Goal: Task Accomplishment & Management: Manage account settings

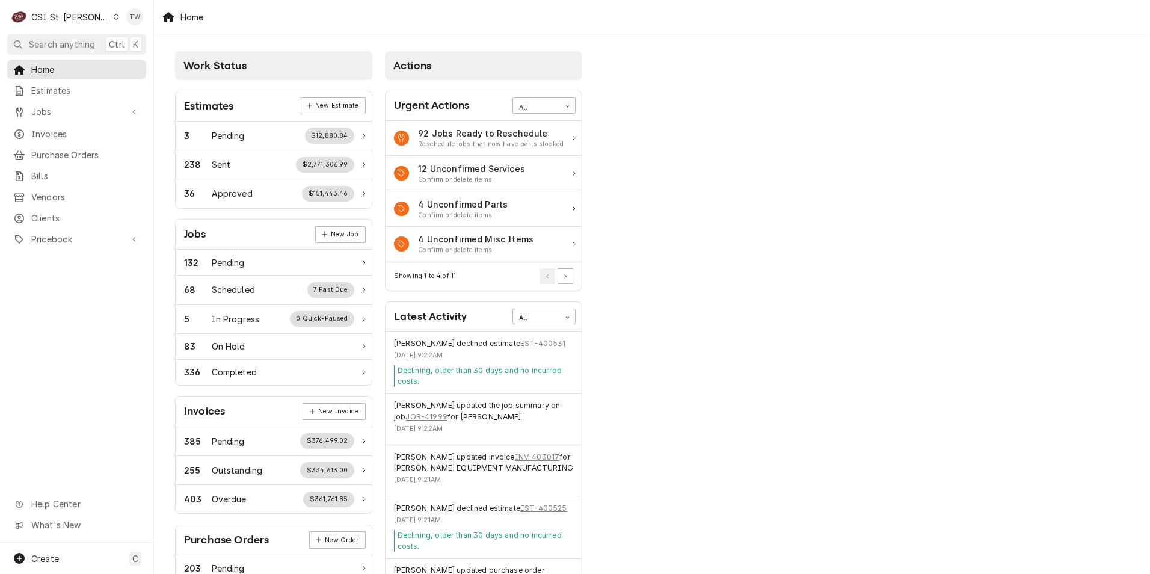
click at [81, 17] on div "CSI St. [PERSON_NAME]" at bounding box center [70, 17] width 78 height 13
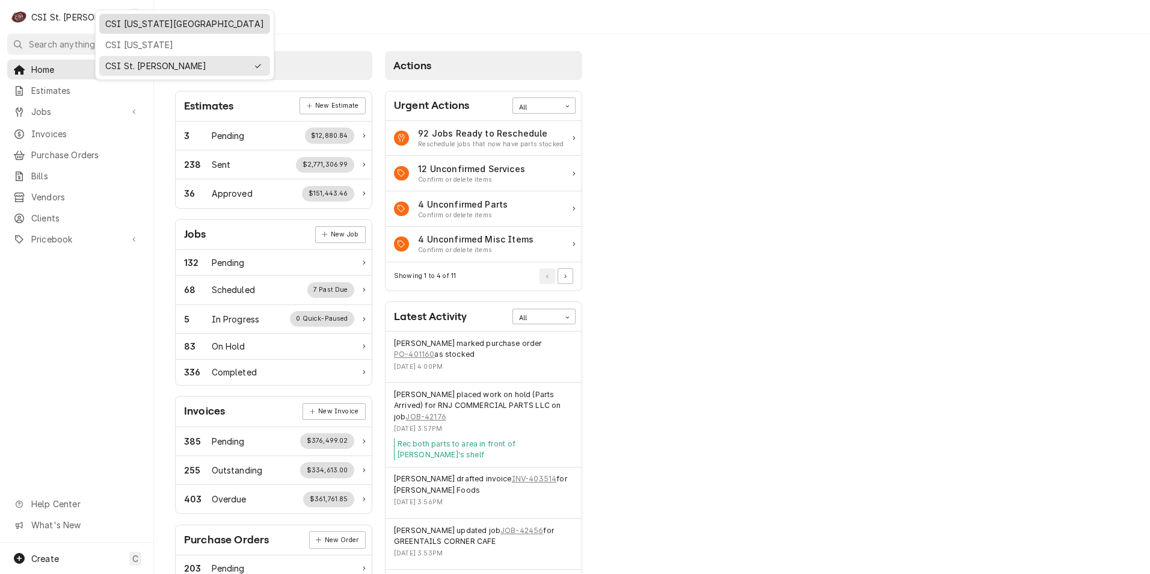
click at [123, 22] on div "CSI [US_STATE][GEOGRAPHIC_DATA]" at bounding box center [184, 23] width 159 height 13
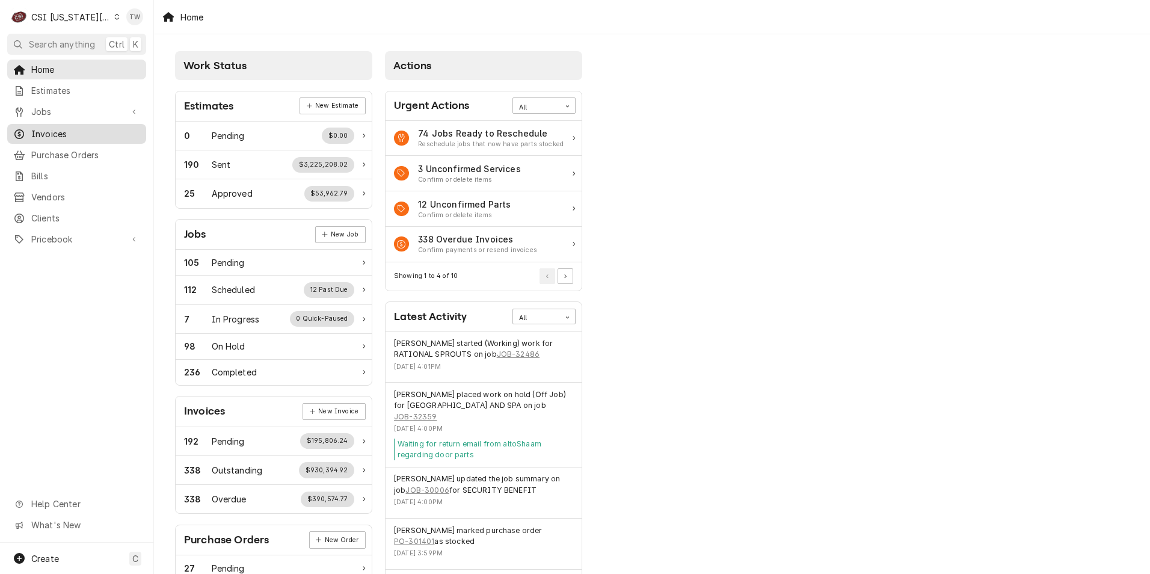
click at [63, 127] on span "Invoices" at bounding box center [85, 133] width 109 height 13
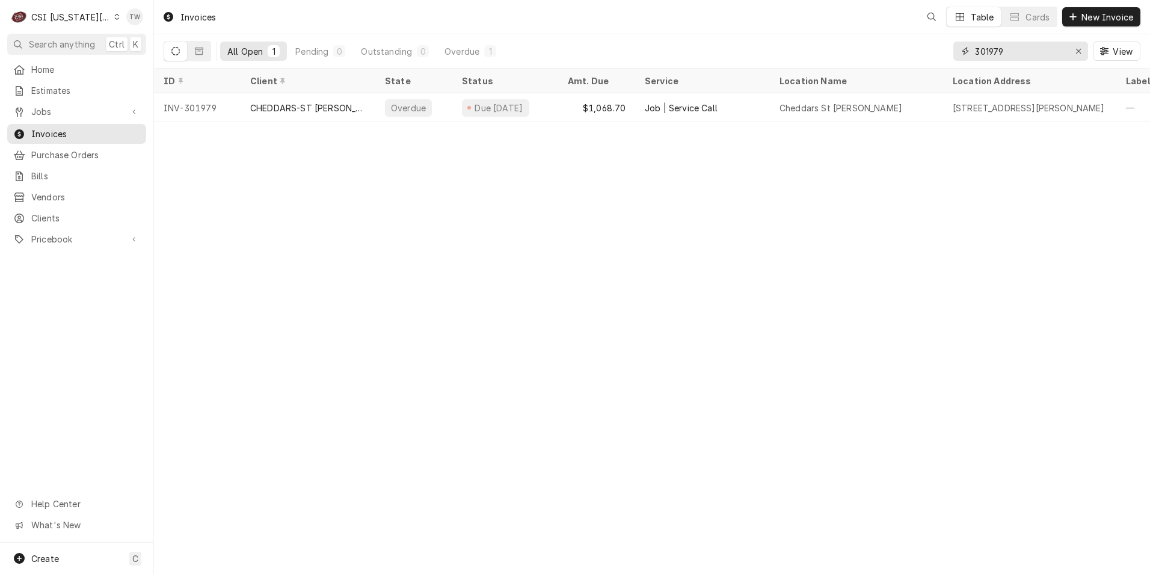
click at [1054, 48] on input "301979" at bounding box center [1020, 50] width 90 height 19
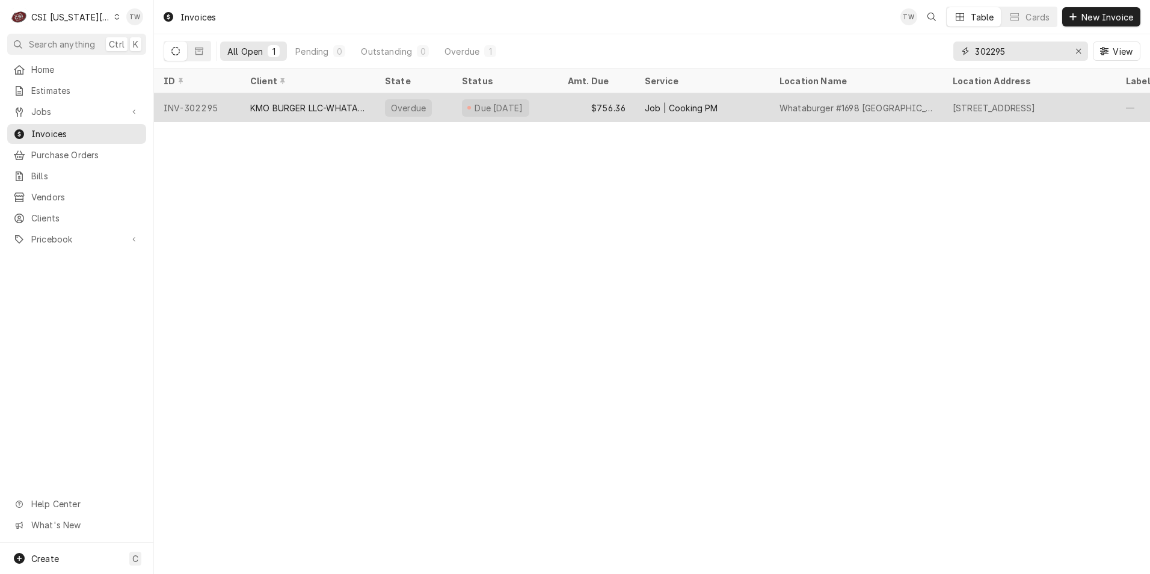
type input "302295"
click at [299, 112] on div "KMO BURGER LLC-WHATABURGER" at bounding box center [308, 107] width 135 height 29
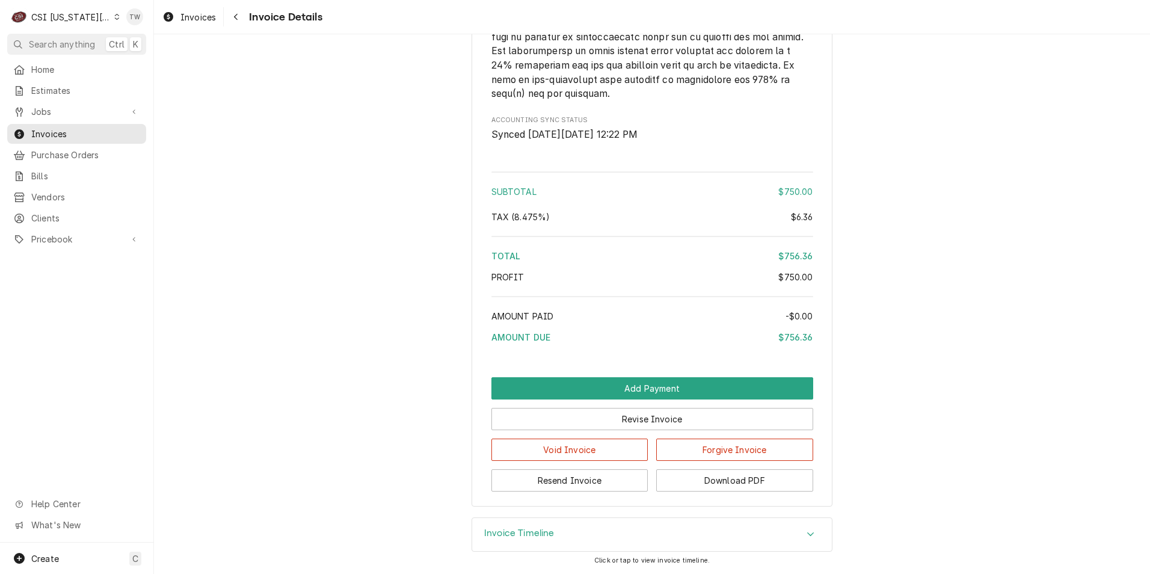
scroll to position [1826, 0]
click at [755, 487] on button "Download PDF" at bounding box center [734, 480] width 157 height 22
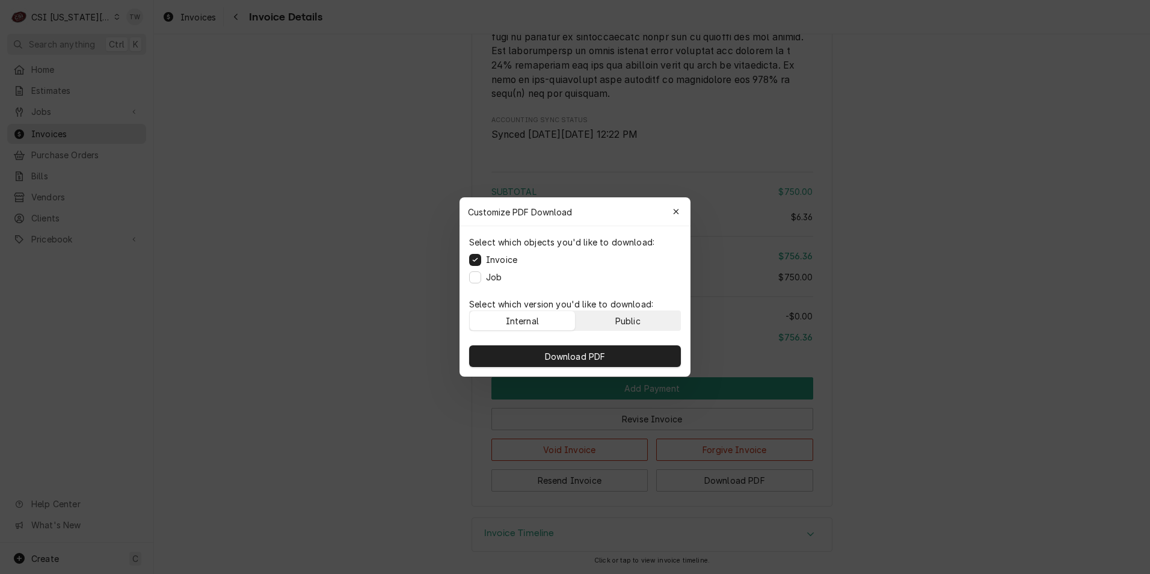
click at [648, 320] on button "Public" at bounding box center [627, 320] width 105 height 19
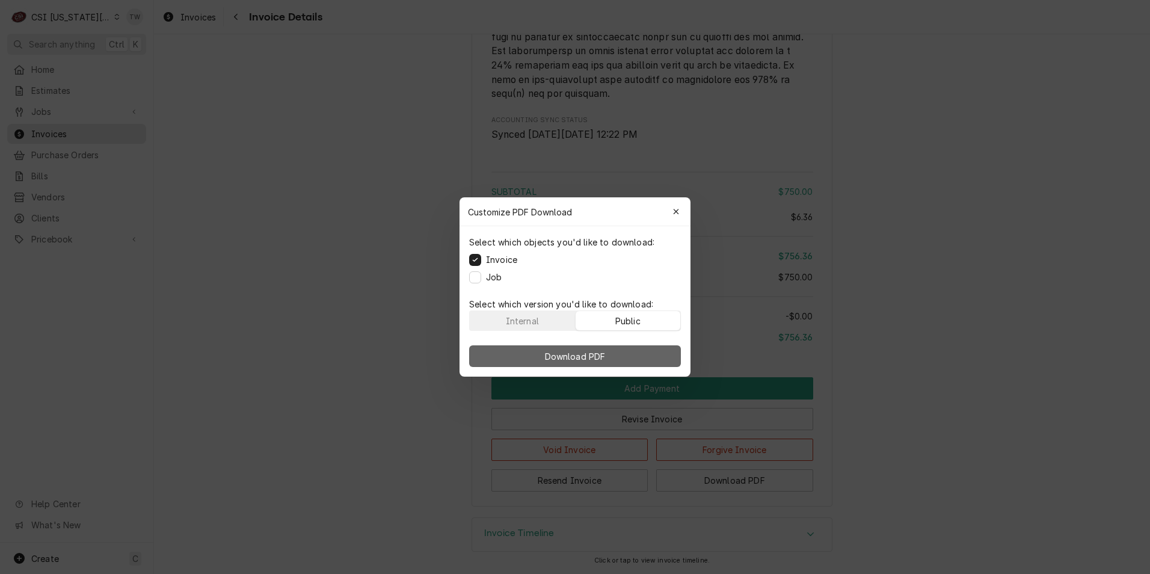
click at [616, 356] on button "Download PDF" at bounding box center [575, 356] width 212 height 22
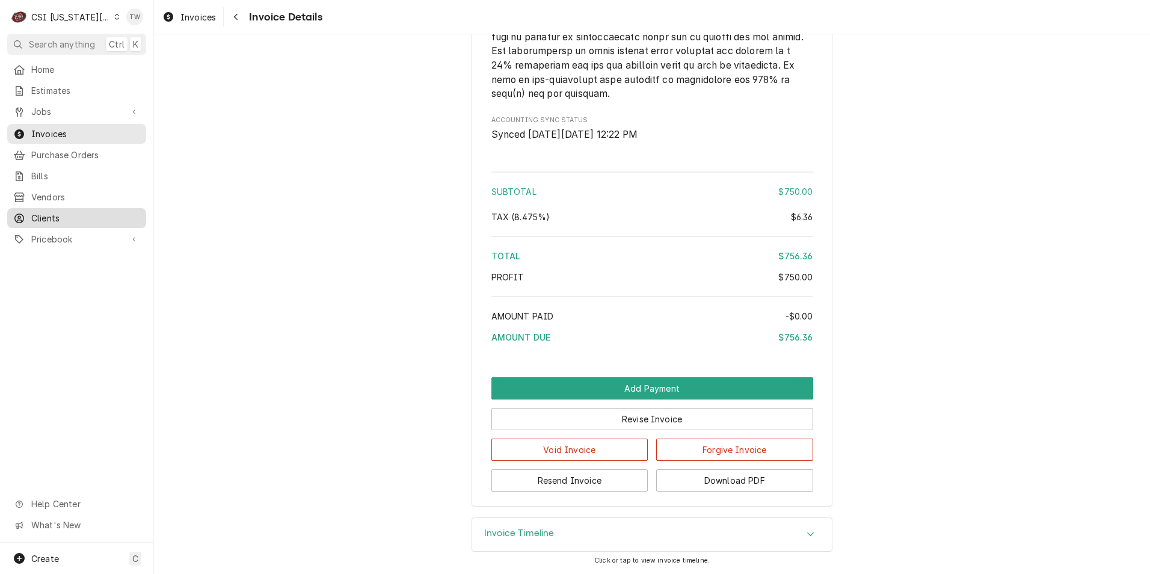
click at [62, 212] on span "Clients" at bounding box center [85, 218] width 109 height 13
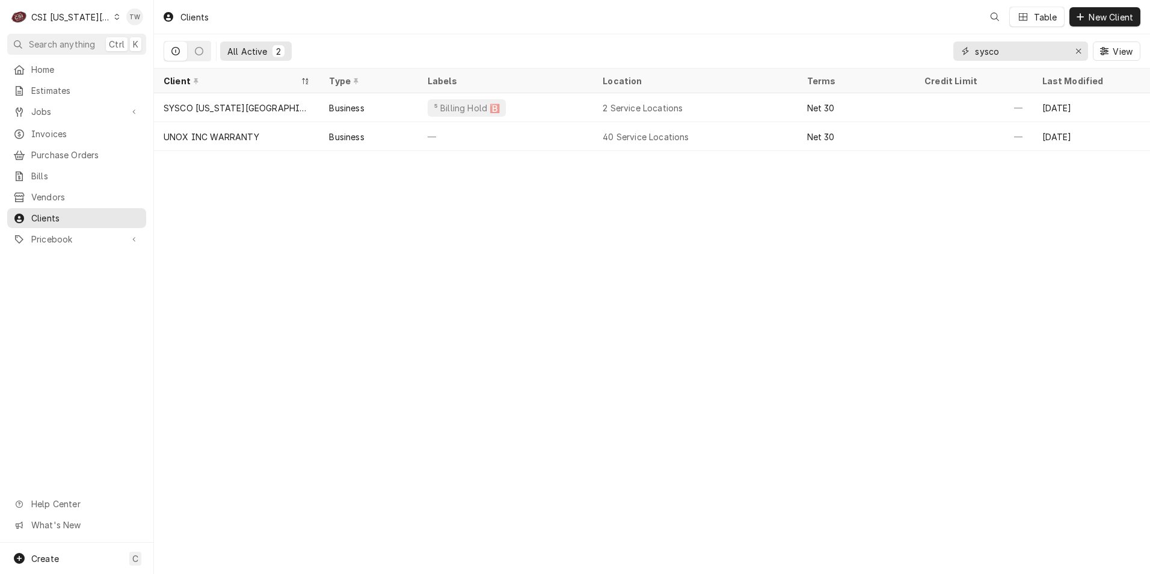
drag, startPoint x: 1023, startPoint y: 57, endPoint x: 869, endPoint y: 30, distance: 156.2
click at [878, 36] on div "All Active 2 sysco View" at bounding box center [652, 51] width 977 height 34
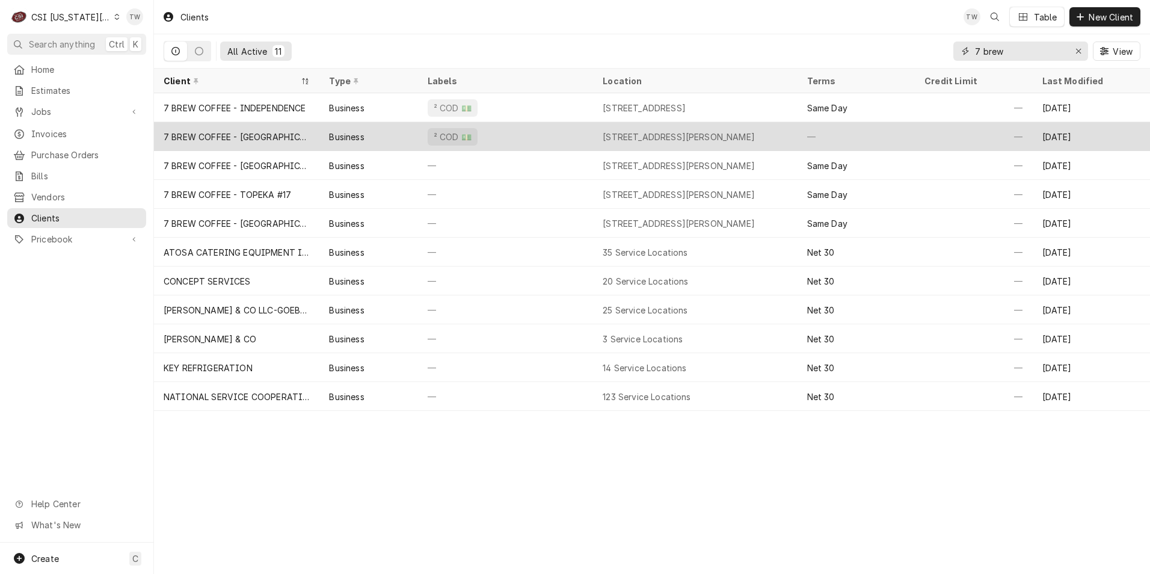
type input "7 brew"
click at [560, 129] on div "² COD 💵" at bounding box center [505, 136] width 175 height 29
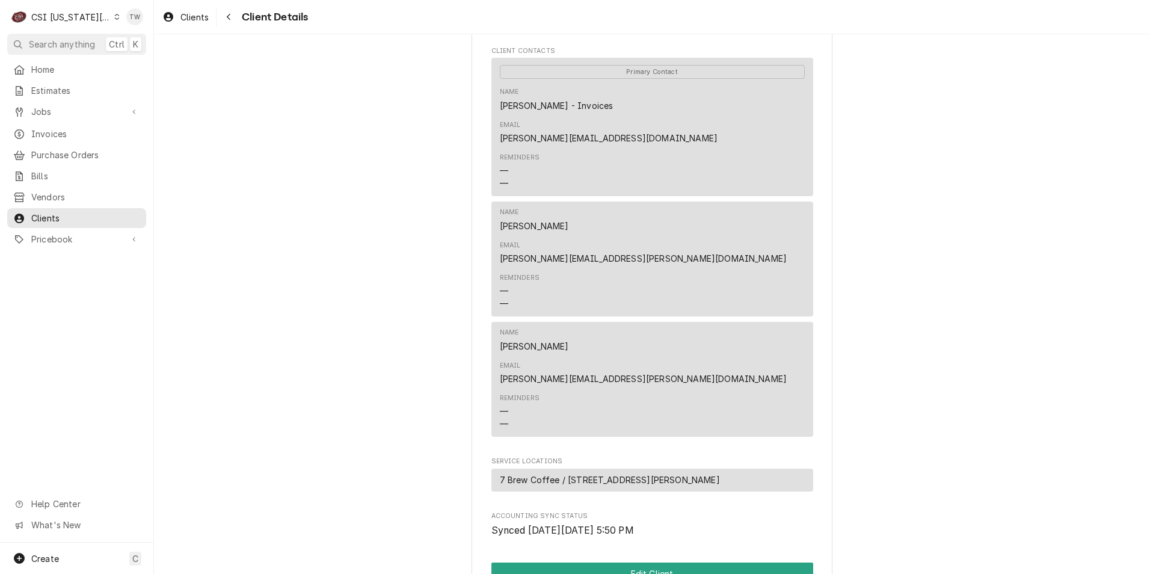
scroll to position [713, 0]
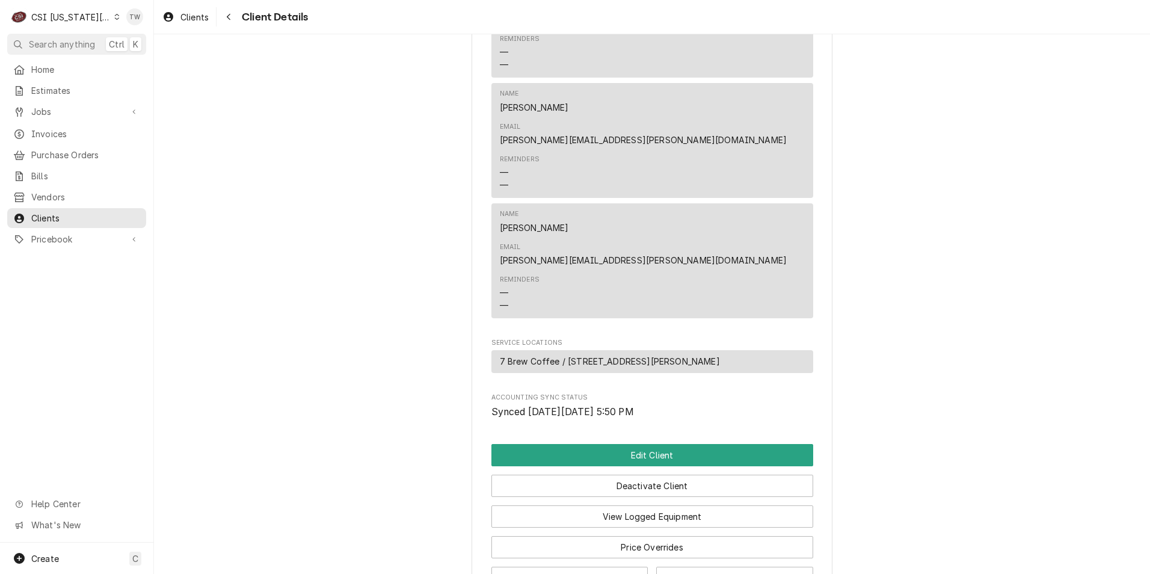
click at [658, 444] on button "Edit Client" at bounding box center [652, 455] width 322 height 22
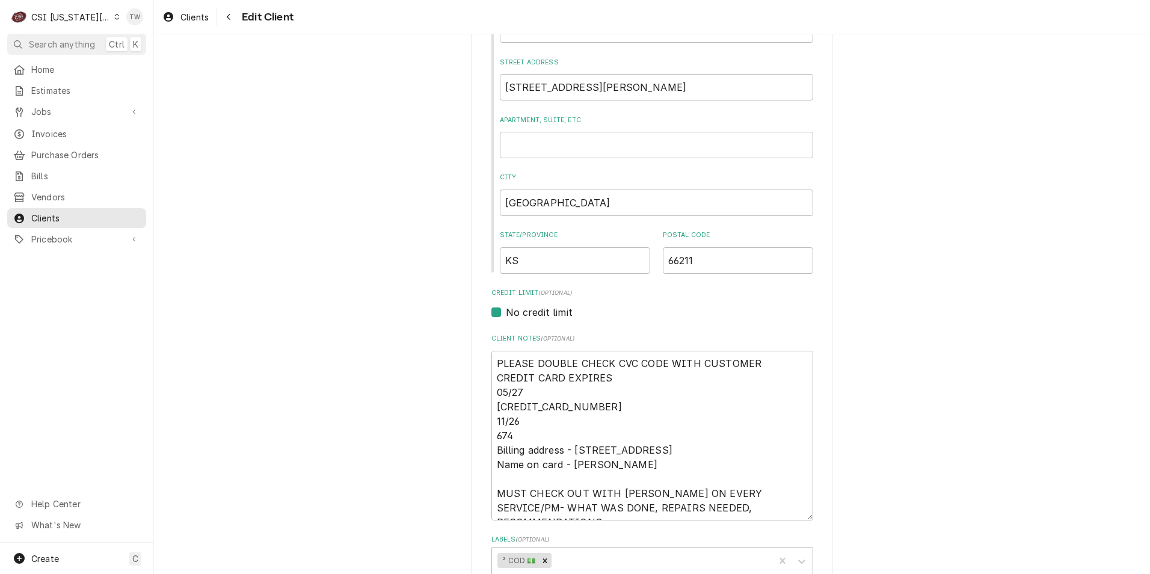
scroll to position [421, 0]
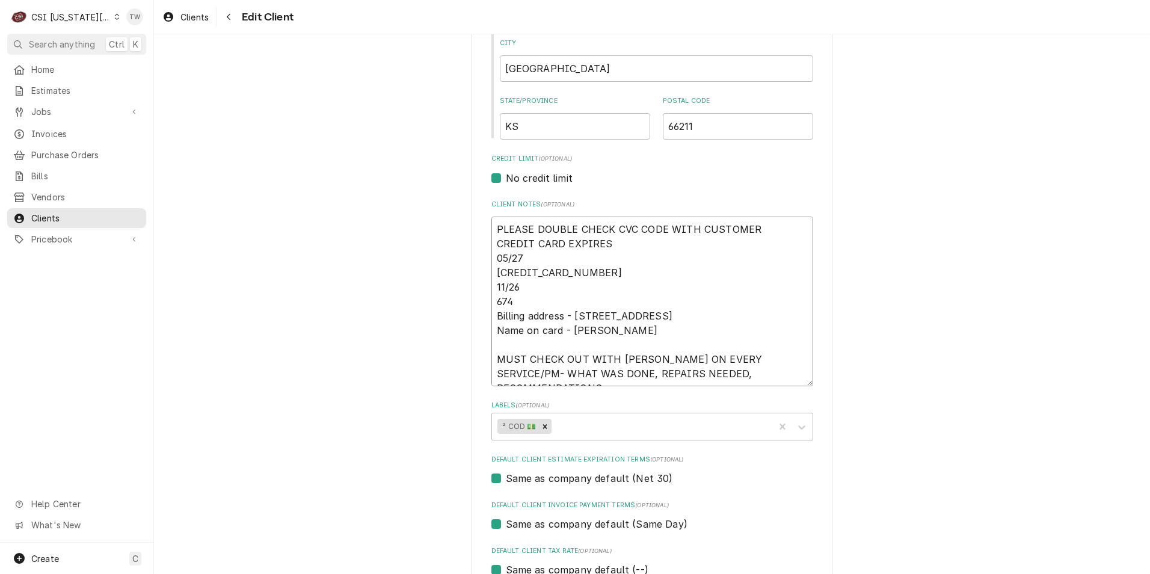
drag, startPoint x: 494, startPoint y: 259, endPoint x: 554, endPoint y: 300, distance: 72.7
click at [554, 300] on textarea "PLEASE DOUBLE CHECK CVC CODE WITH CUSTOMER CREDIT CARD EXPIRES 05/27 4270-8250-…" at bounding box center [652, 301] width 322 height 170
type textarea "x"
type textarea "PLEASE DOUBLE CHECK CVC CODE WITH CUSTOMER CREDIT CARD EXPIRES Billing address …"
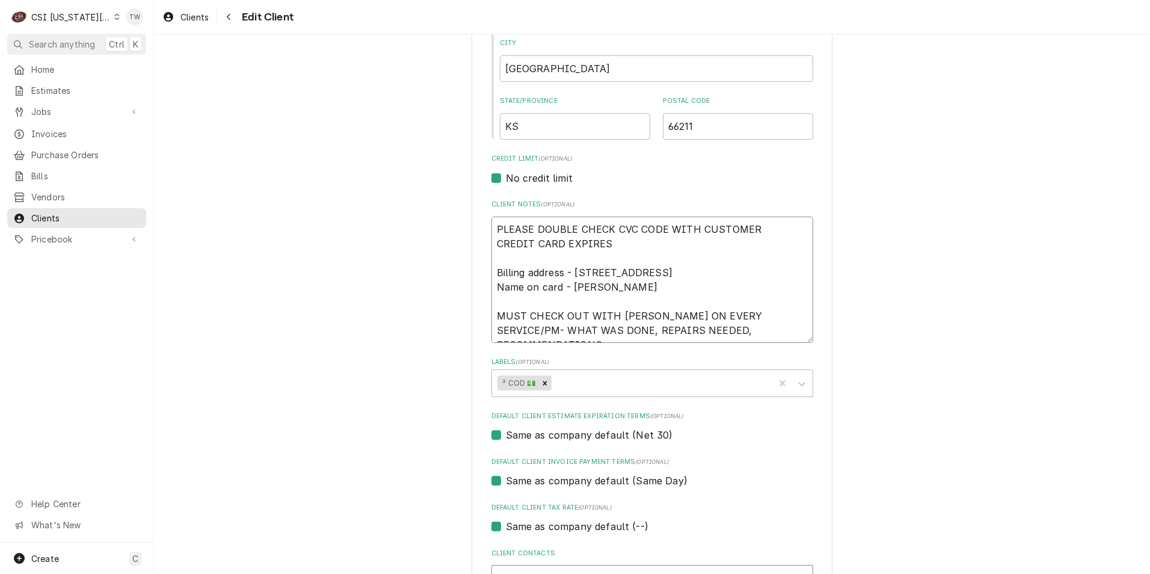
type textarea "x"
type textarea "PLEASE DOUBLE CHECK CVC CODE WITH CUSTOMER CREDIT CARD EXPIRES 4 Billing addres…"
type textarea "x"
type textarea "PLEASE DOUBLE CHECK CVC CODE WITH CUSTOMER CREDIT CARD EXPIRES 42 Billing addre…"
type textarea "x"
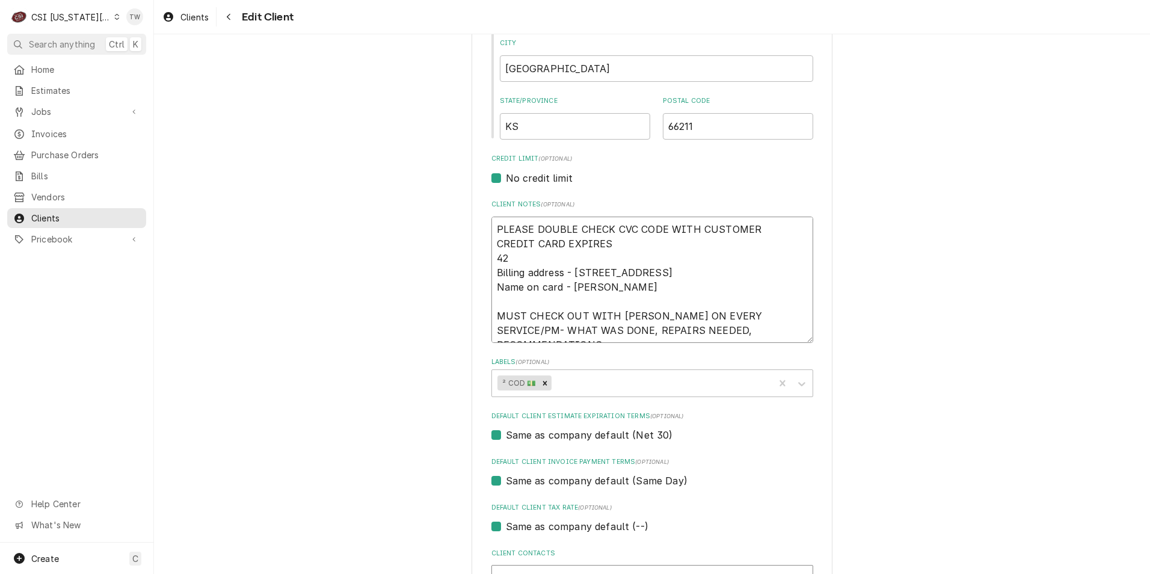
type textarea "PLEASE DOUBLE CHECK CVC CODE WITH CUSTOMER CREDIT CARD EXPIRES 424 Billing addr…"
type textarea "x"
type textarea "PLEASE DOUBLE CHECK CVC CODE WITH CUSTOMER CREDIT CARD EXPIRES 4246 Billing add…"
type textarea "x"
type textarea "PLEASE DOUBLE CHECK CVC CODE WITH CUSTOMER CREDIT CARD EXPIRES 4246 Billing add…"
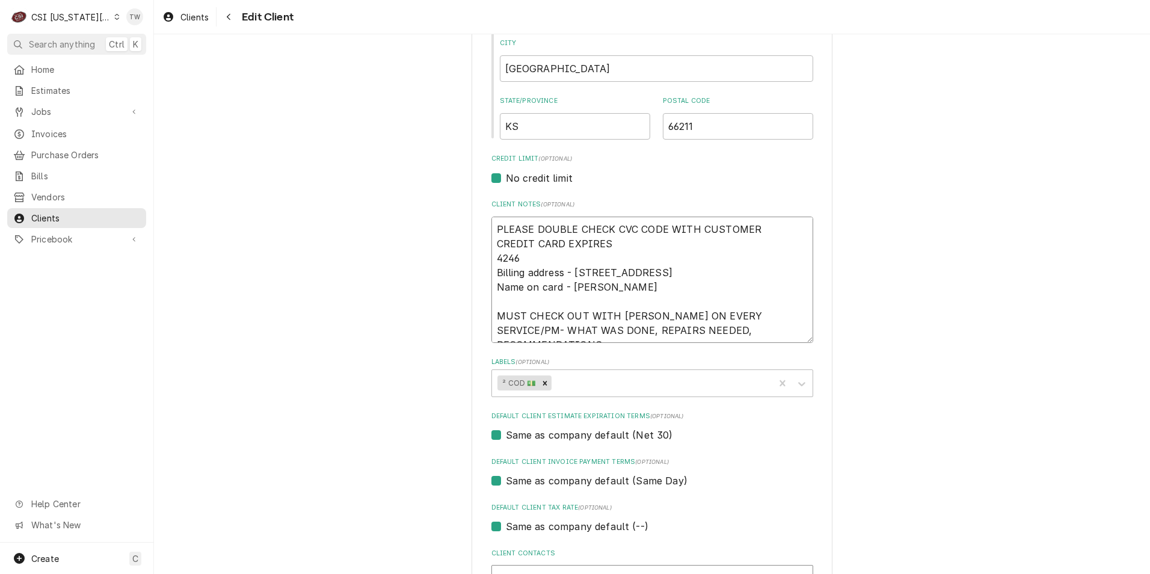
type textarea "x"
type textarea "PLEASE DOUBLE CHECK CVC CODE WITH CUSTOMER CREDIT CARD EXPIRES 4246 3 Billing a…"
type textarea "x"
type textarea "PLEASE DOUBLE CHECK CVC CODE WITH CUSTOMER CREDIT CARD EXPIRES 4246 31 Billing …"
type textarea "x"
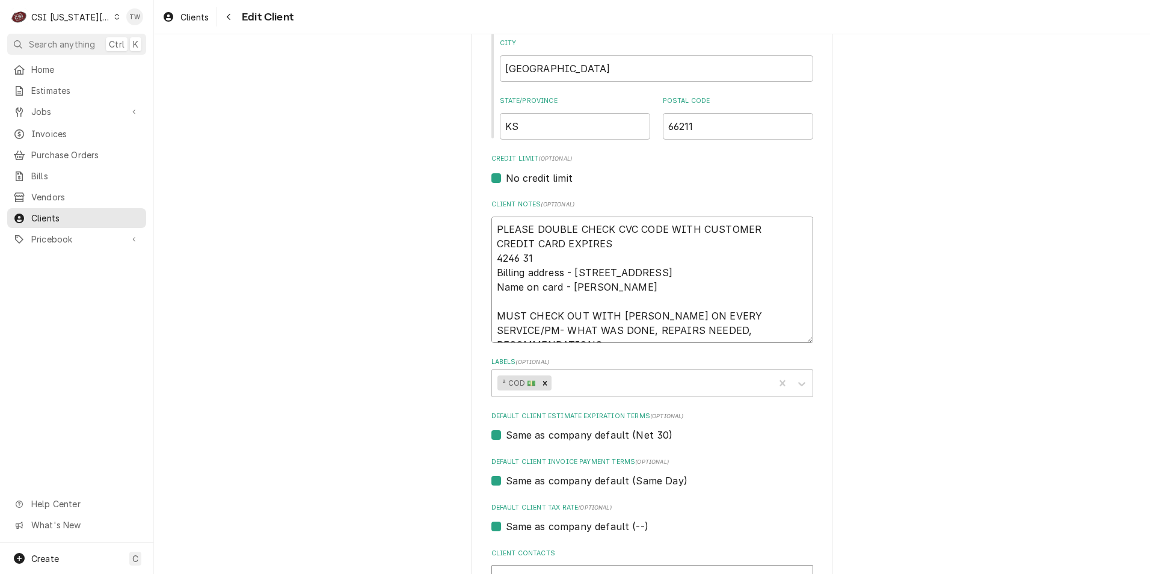
type textarea "PLEASE DOUBLE CHECK CVC CODE WITH CUSTOMER CREDIT CARD EXPIRES 4246 315 Billing…"
type textarea "x"
type textarea "PLEASE DOUBLE CHECK CVC CODE WITH CUSTOMER CREDIT CARD EXPIRES 4246 3154 Billin…"
type textarea "x"
type textarea "PLEASE DOUBLE CHECK CVC CODE WITH CUSTOMER CREDIT CARD EXPIRES 4246 3154 Billin…"
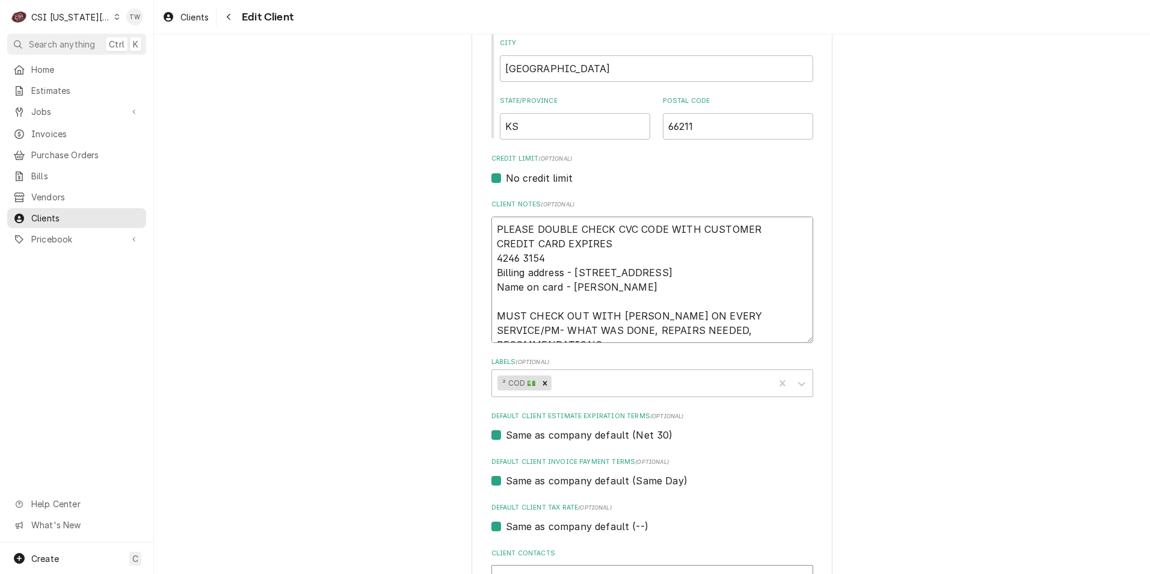
type textarea "x"
type textarea "PLEASE DOUBLE CHECK CVC CODE WITH CUSTOMER CREDIT CARD EXPIRES 4246 3154 4 Bill…"
type textarea "x"
type textarea "PLEASE DOUBLE CHECK CVC CODE WITH CUSTOMER CREDIT CARD EXPIRES 4246 3154 40 Bil…"
type textarea "x"
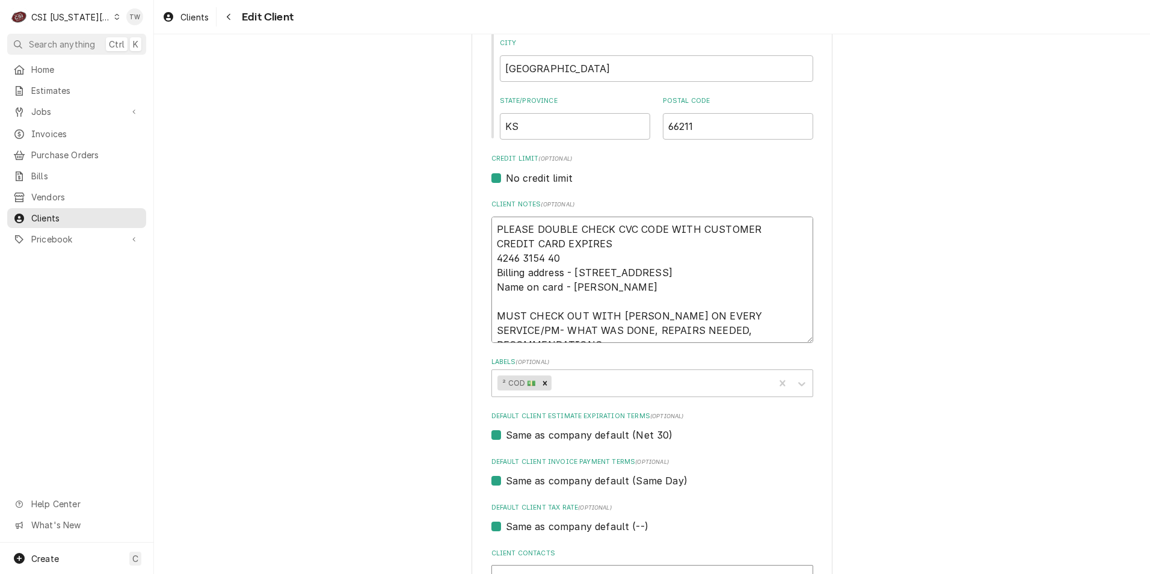
type textarea "PLEASE DOUBLE CHECK CVC CODE WITH CUSTOMER CREDIT CARD EXPIRES 4246 3154 405 Bi…"
type textarea "x"
type textarea "PLEASE DOUBLE CHECK CVC CODE WITH CUSTOMER CREDIT CARD EXPIRES 4246 3154 4053 B…"
type textarea "x"
type textarea "PLEASE DOUBLE CHECK CVC CODE WITH CUSTOMER CREDIT CARD EXPIRES 4246 3154 4053 B…"
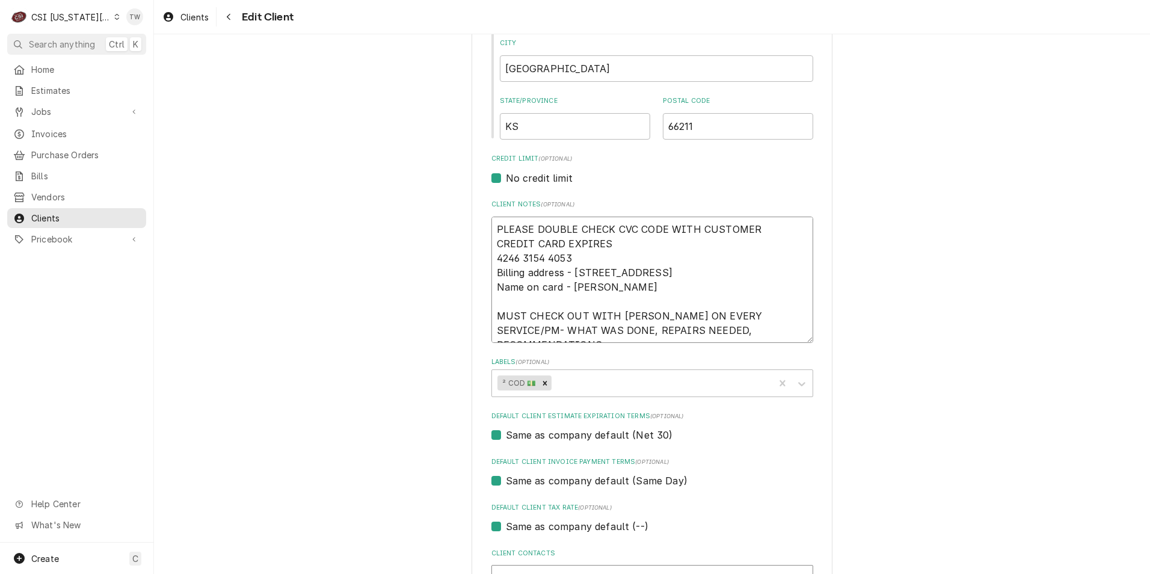
type textarea "x"
type textarea "PLEASE DOUBLE CHECK CVC CODE WITH CUSTOMER CREDIT CARD EXPIRES 4246 3154 4053 2…"
type textarea "x"
type textarea "PLEASE DOUBLE CHECK CVC CODE WITH CUSTOMER CREDIT CARD EXPIRES 4246 3154 4053 2…"
type textarea "x"
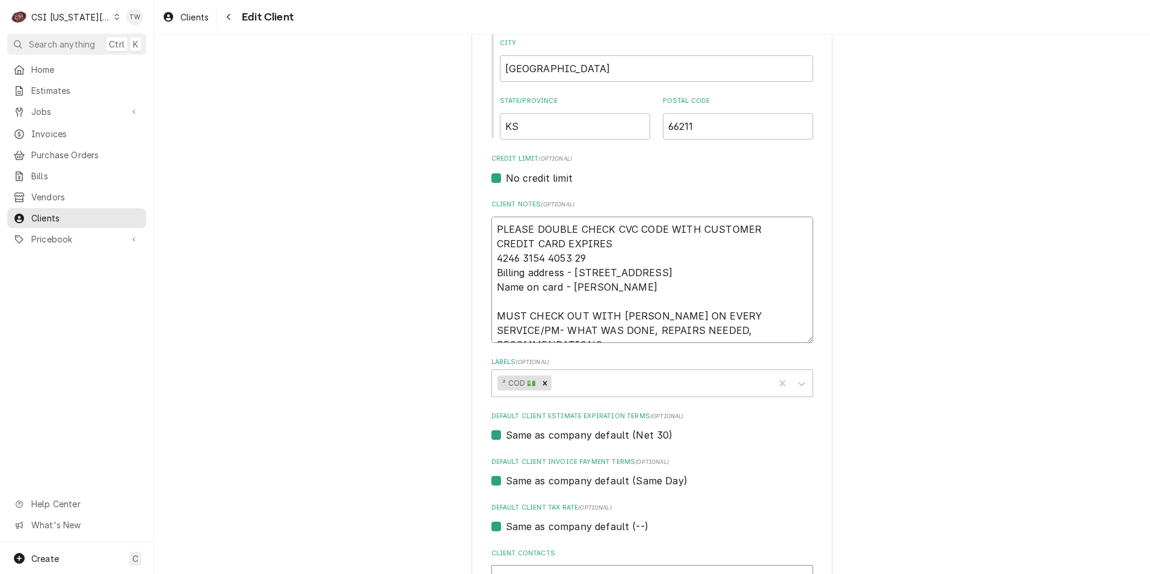
type textarea "PLEASE DOUBLE CHECK CVC CODE WITH CUSTOMER CREDIT CARD EXPIRES 4246 3154 4053 2…"
type textarea "x"
type textarea "PLEASE DOUBLE CHECK CVC CODE WITH CUSTOMER CREDIT CARD EXPIRES 4246 3154 4053 2…"
type textarea "x"
type textarea "PLEASE DOUBLE CHECK CVC CODE WITH CUSTOMER CREDIT CARD EXPIRES 4246 3154 4053 2…"
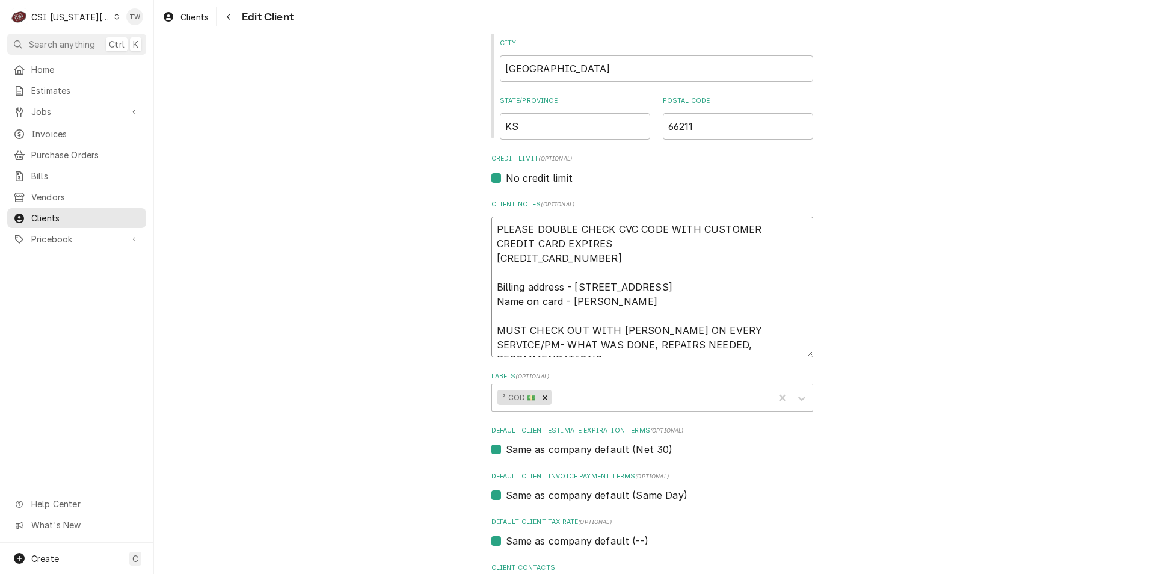
type textarea "x"
type textarea "PLEASE DOUBLE CHECK CVC CODE WITH CUSTOMER CREDIT CARD EXPIRES 4246 3154 4053 2…"
type textarea "x"
type textarea "PLEASE DOUBLE CHECK CVC CODE WITH CUSTOMER CREDIT CARD EXPIRES 4246 3154 4053 2…"
type textarea "x"
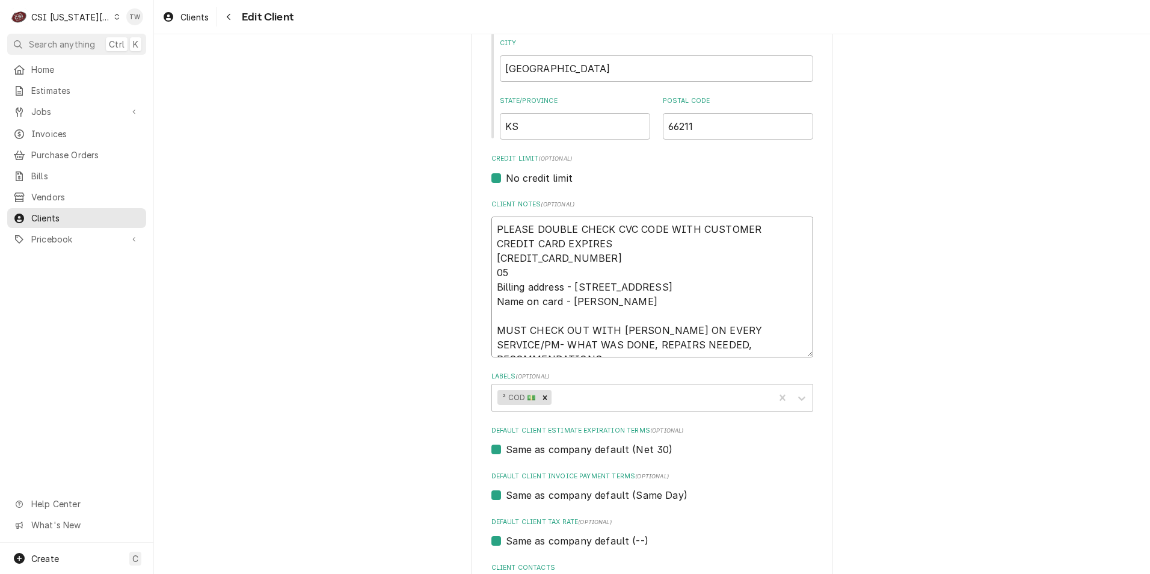
type textarea "PLEASE DOUBLE CHECK CVC CODE WITH CUSTOMER CREDIT CARD EXPIRES 4246 3154 4053 2…"
type textarea "x"
type textarea "PLEASE DOUBLE CHECK CVC CODE WITH CUSTOMER CREDIT CARD EXPIRES 4246 3154 4053 2…"
type textarea "x"
type textarea "PLEASE DOUBLE CHECK CVC CODE WITH CUSTOMER CREDIT CARD EXPIRES 4246 3154 4053 2…"
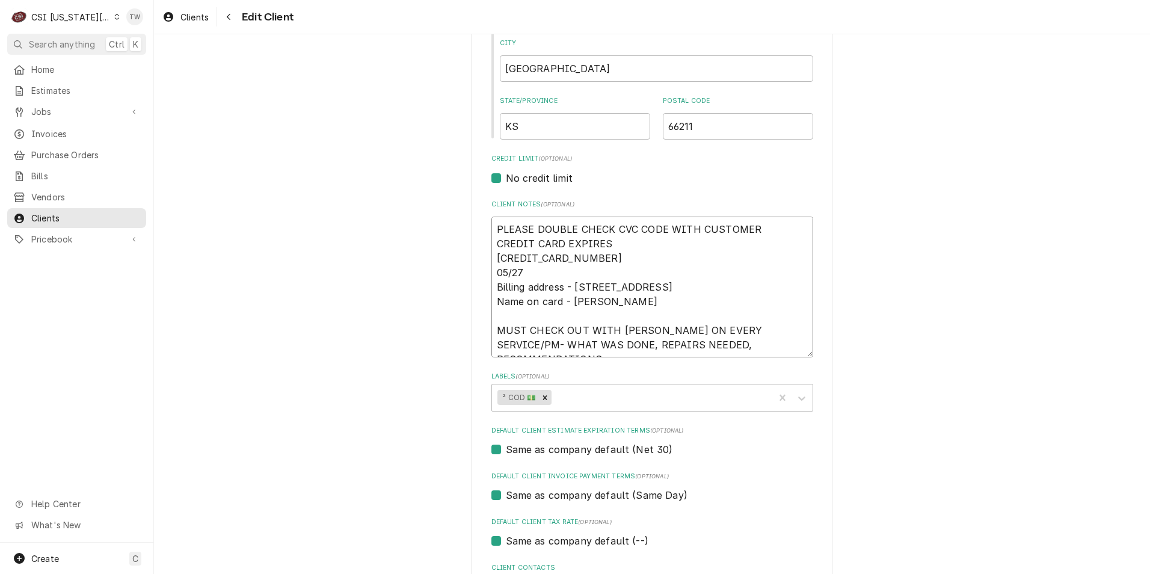
type textarea "x"
type textarea "PLEASE DOUBLE CHECK CVC CODE WITH CUSTOMER CREDIT CARD EXPIRES 4246 3154 4053 2…"
type textarea "x"
type textarea "PLEASE DOUBLE CHECK CVC CODE WITH CUSTOMER CREDIT CARD EXPIRES 4246 3154 4053 2…"
type textarea "x"
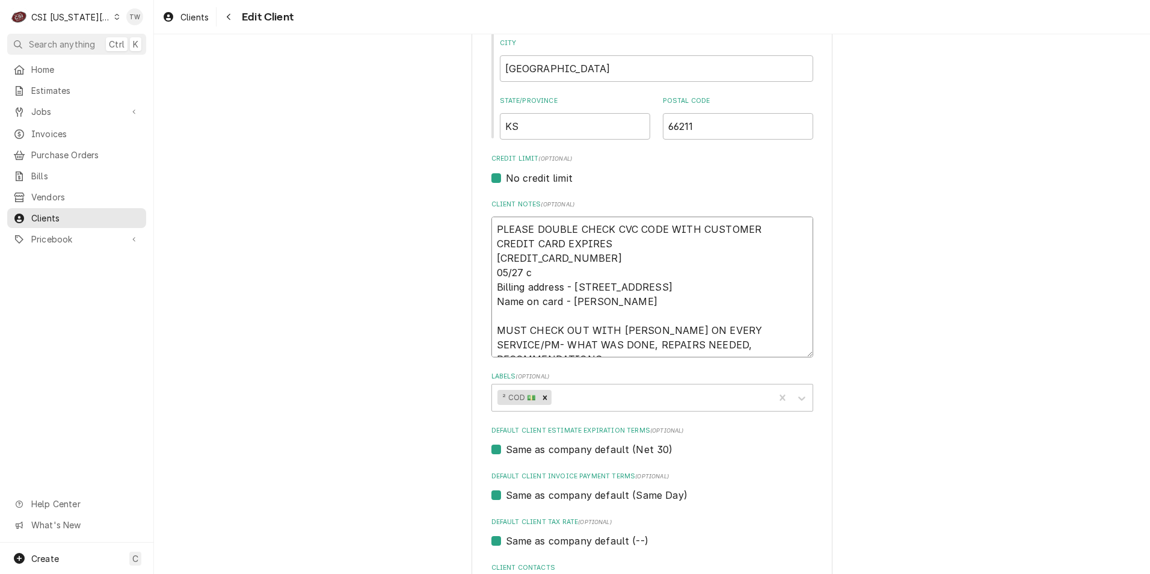
type textarea "PLEASE DOUBLE CHECK CVC CODE WITH CUSTOMER CREDIT CARD EXPIRES 4246 3154 4053 2…"
type textarea "x"
type textarea "PLEASE DOUBLE CHECK CVC CODE WITH CUSTOMER CREDIT CARD EXPIRES 4246 3154 4053 2…"
type textarea "x"
type textarea "PLEASE DOUBLE CHECK CVC CODE WITH CUSTOMER CREDIT CARD EXPIRES 4246 3154 4053 2…"
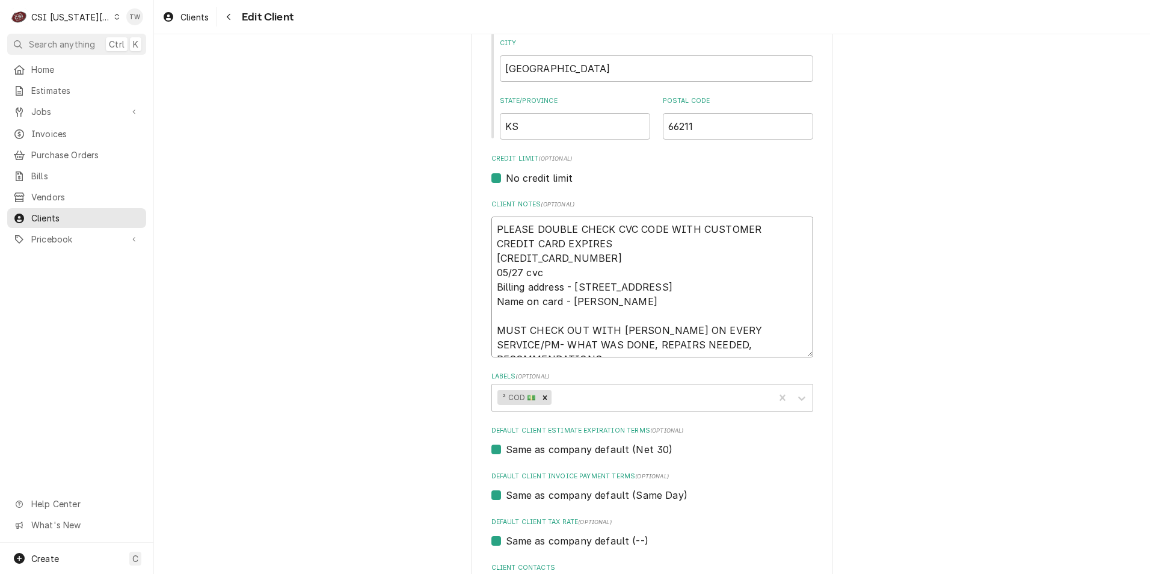
type textarea "x"
type textarea "PLEASE DOUBLE CHECK CVC CODE WITH CUSTOMER CREDIT CARD EXPIRES 4246 3154 4053 2…"
type textarea "x"
type textarea "PLEASE DOUBLE CHECK CVC CODE WITH CUSTOMER CREDIT CARD EXPIRES 4246 3154 4053 2…"
type textarea "x"
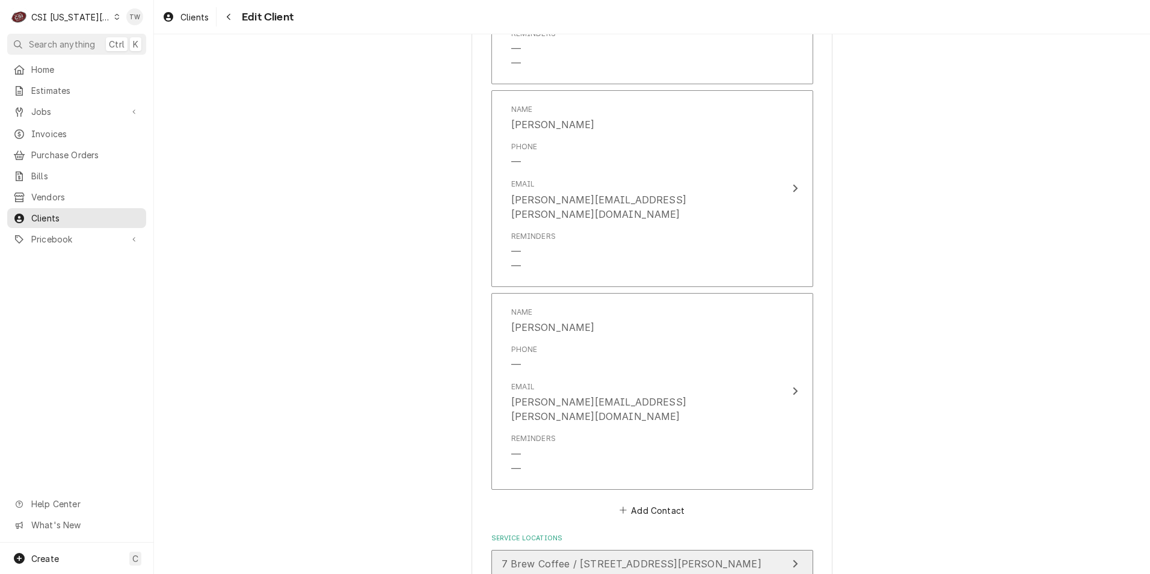
scroll to position [1200, 0]
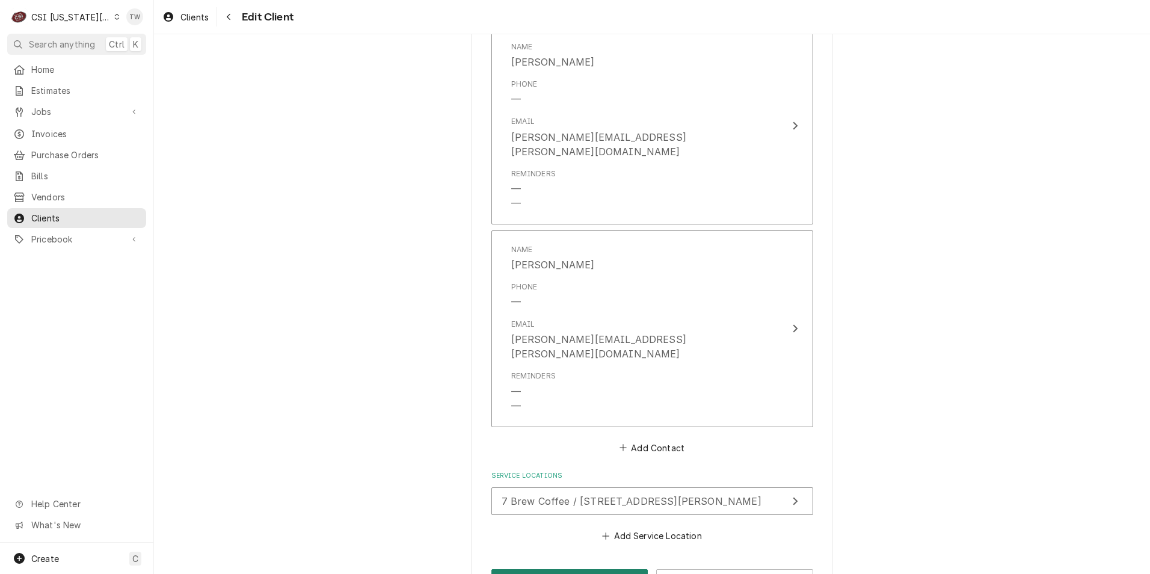
type textarea "PLEASE DOUBLE CHECK CVC CODE WITH CUSTOMER CREDIT CARD EXPIRES [CREDIT_CARD_NUM…"
click at [552, 569] on button "Save" at bounding box center [569, 580] width 157 height 22
type textarea "x"
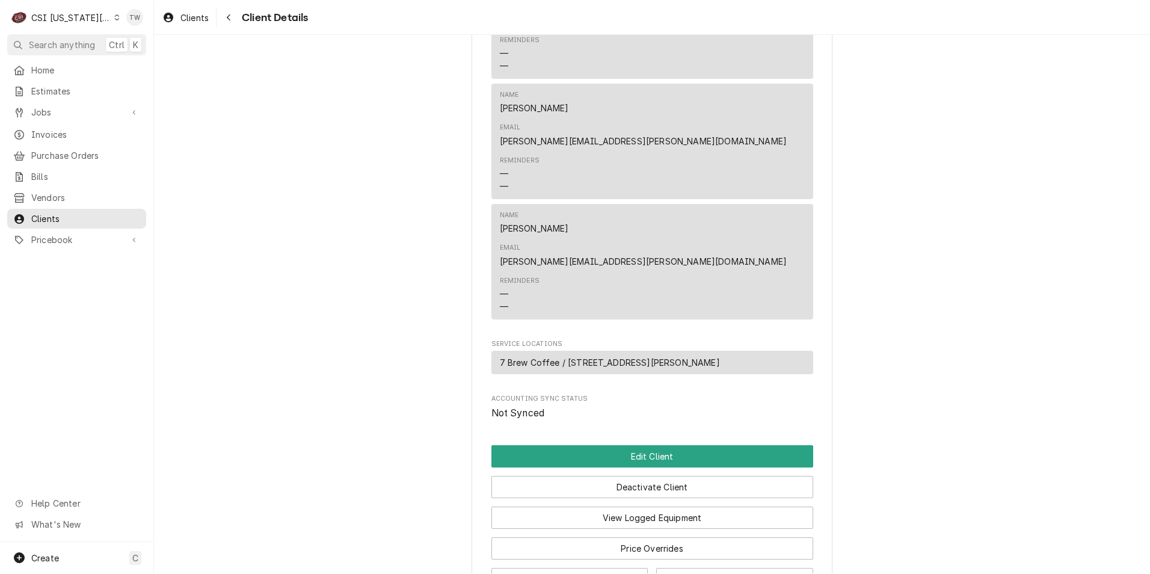
scroll to position [681, 0]
